Goal: Information Seeking & Learning: Find specific fact

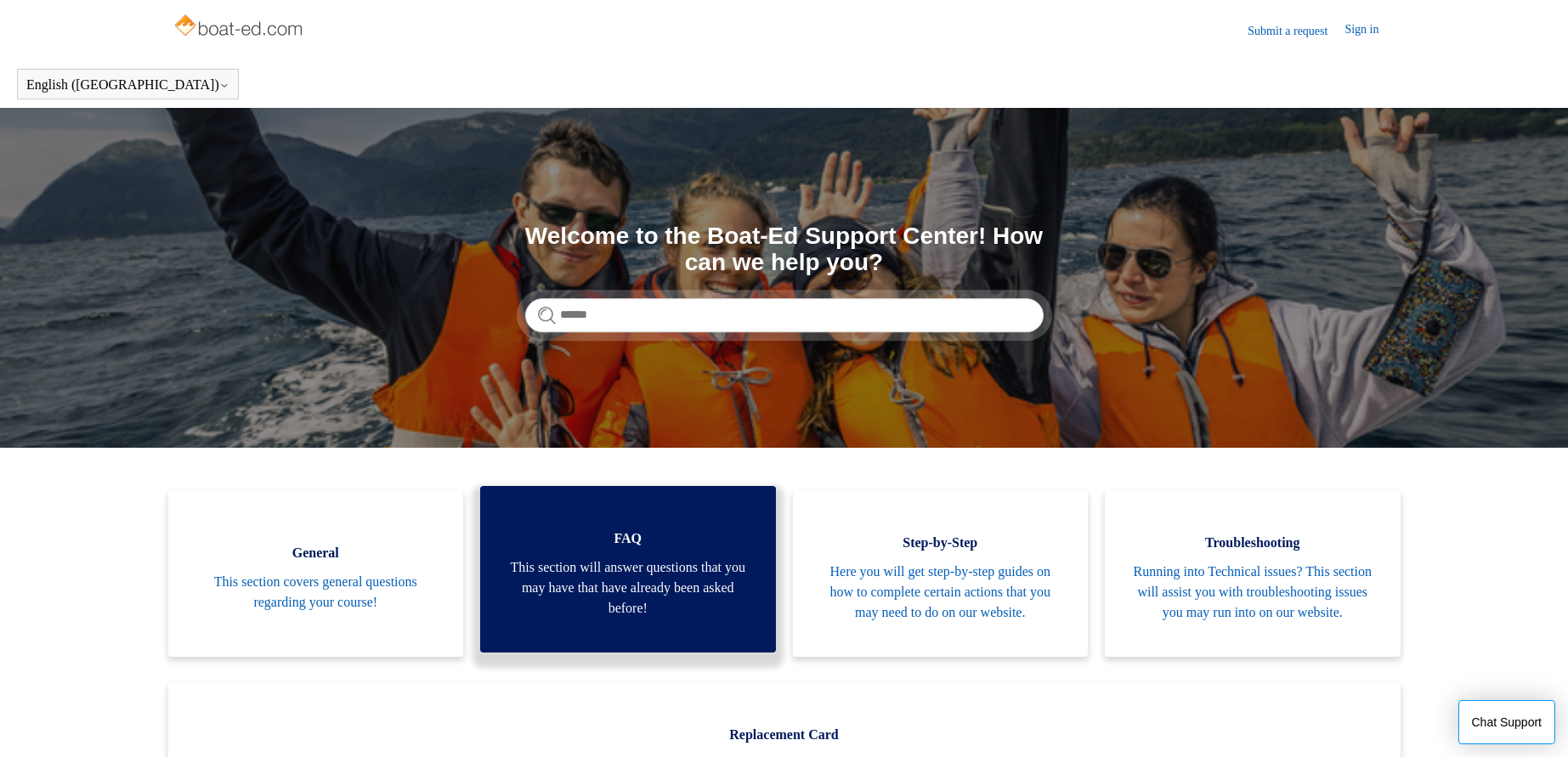
click at [607, 559] on link "FAQ This section will answer questions that you may have that have already been…" at bounding box center [628, 569] width 296 height 166
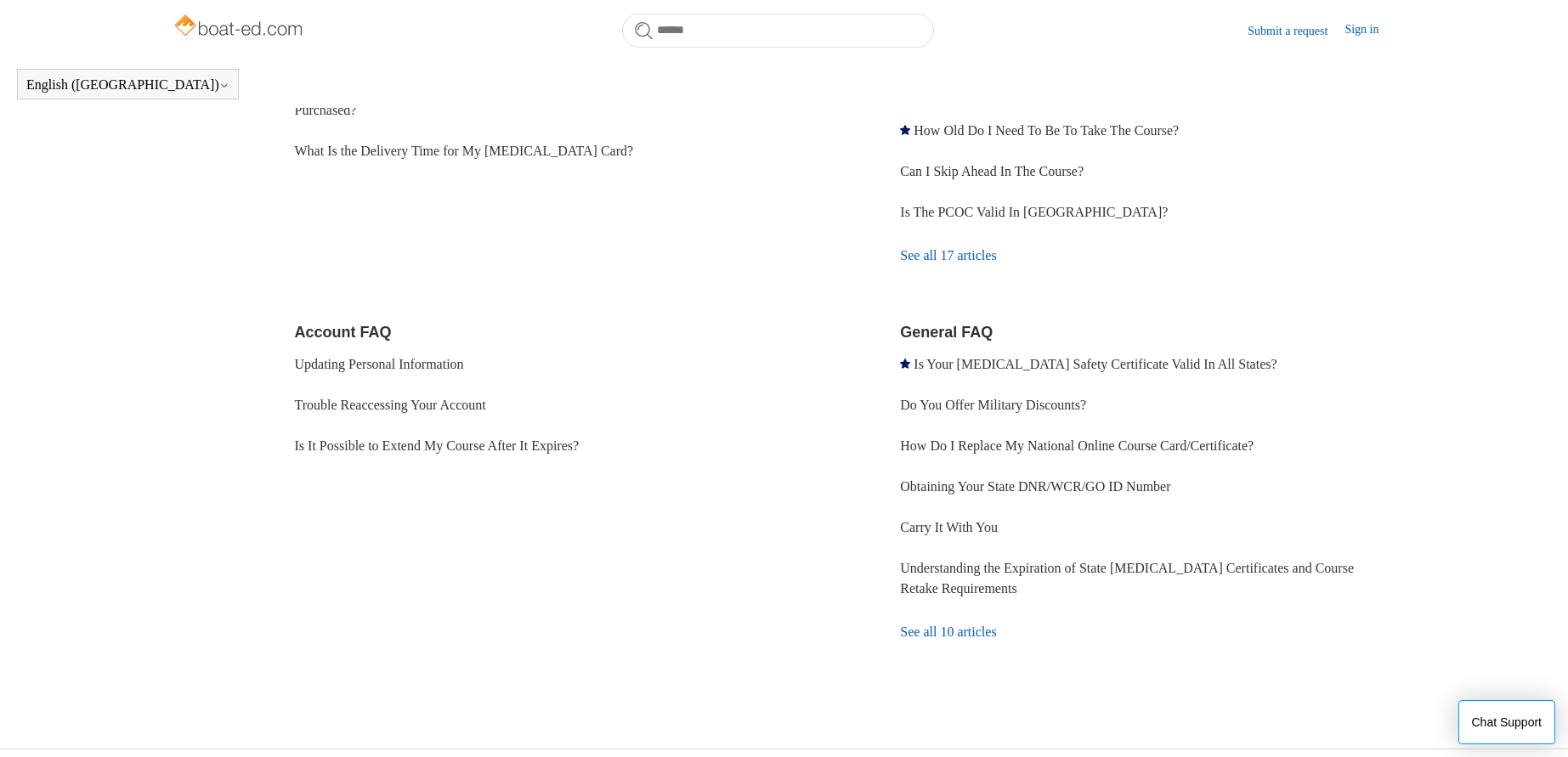
scroll to position [378, 0]
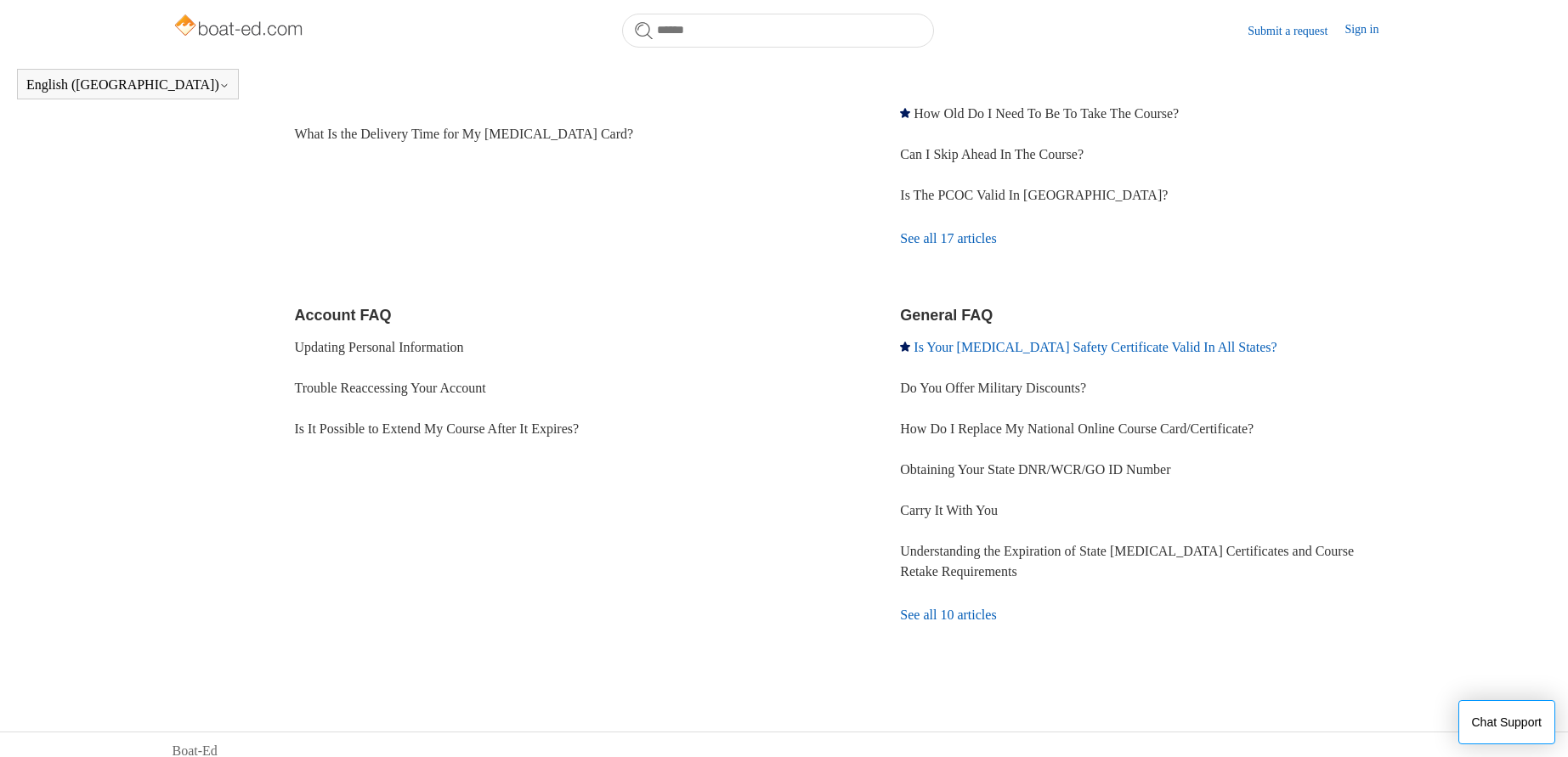
click at [1008, 351] on link "Is Your [MEDICAL_DATA] Safety Certificate Valid In All States?" at bounding box center [1095, 347] width 363 height 15
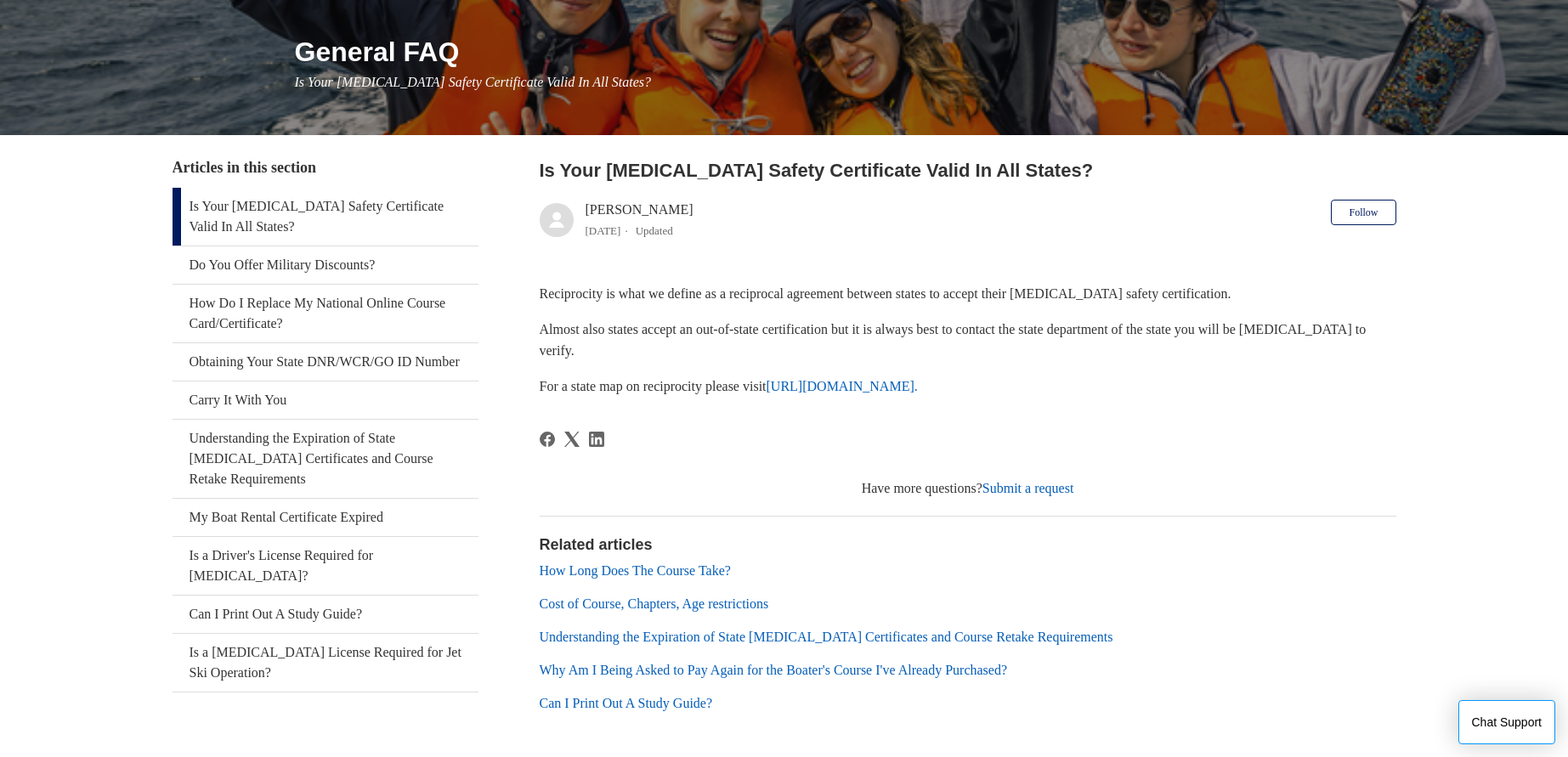
scroll to position [254, 0]
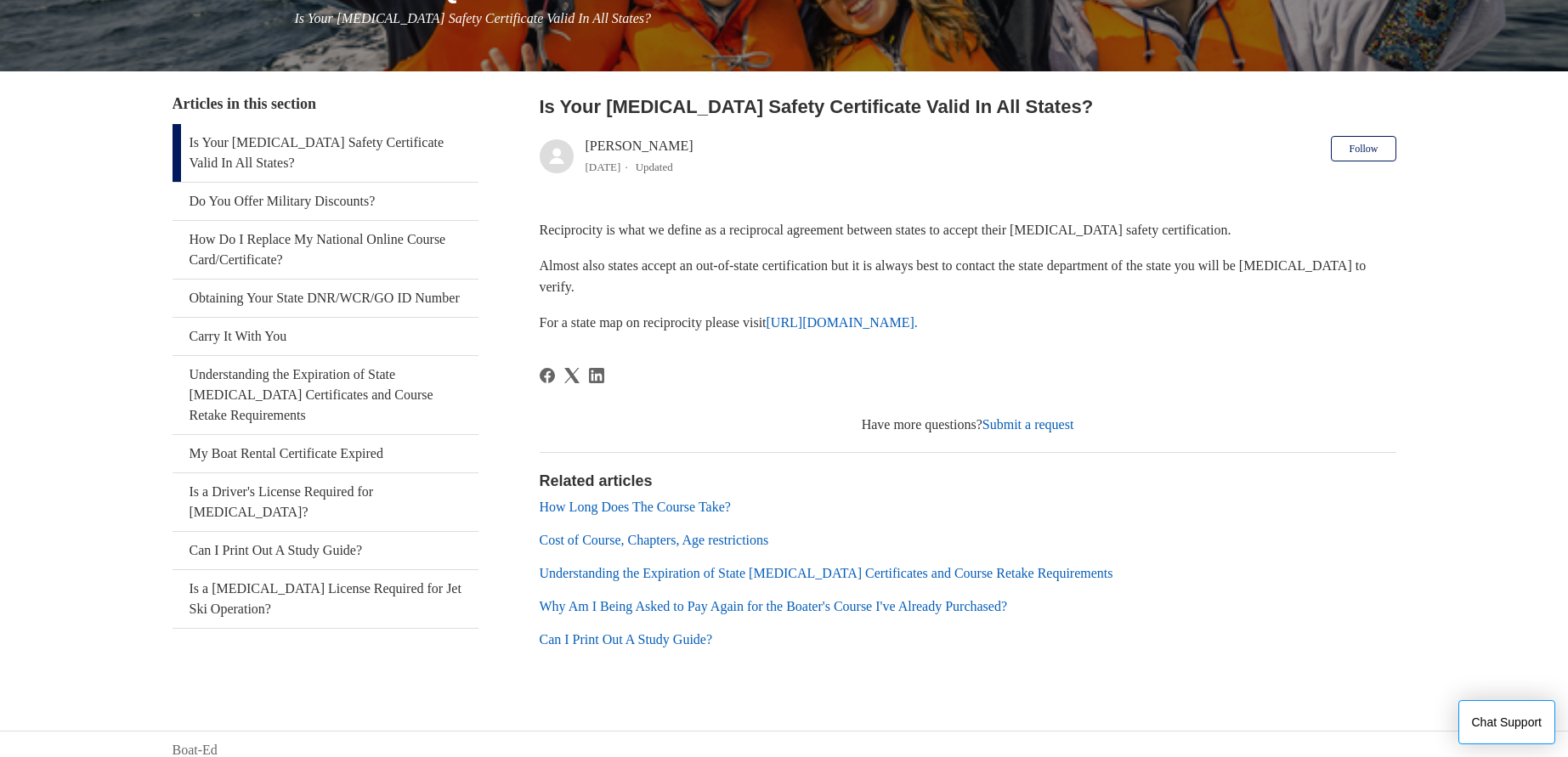
drag, startPoint x: 540, startPoint y: 104, endPoint x: 1191, endPoint y: 325, distance: 687.5
click at [1191, 325] on article "Is Your [MEDICAL_DATA] Safety Certificate Valid In All States? [PERSON_NAME] [D…" at bounding box center [968, 386] width 857 height 587
copy article "Is Your [MEDICAL_DATA] Safety Certificate Valid In All States? [PERSON_NAME] [D…"
click at [1033, 158] on header "Is Your [MEDICAL_DATA] Safety Certificate Valid In All States? [PERSON_NAME] [D…" at bounding box center [968, 139] width 857 height 93
click at [883, 327] on link "[URL][DOMAIN_NAME]." at bounding box center [842, 322] width 152 height 15
